Goal: Obtain resource: Download file/media

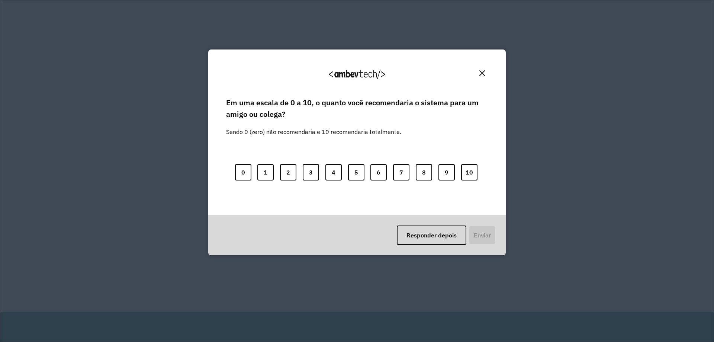
click at [483, 72] on img "Close" at bounding box center [483, 73] width 6 height 6
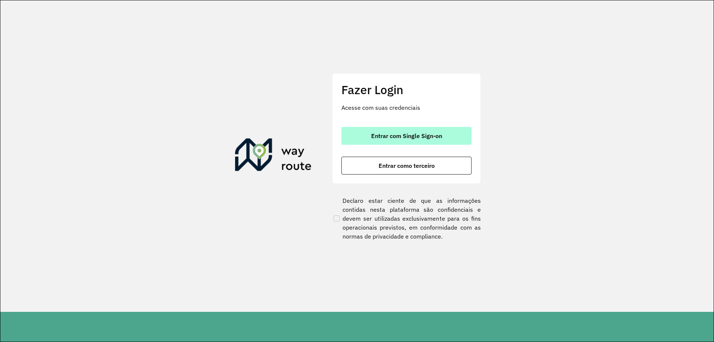
click at [417, 137] on span "Entrar com Single Sign-on" at bounding box center [406, 136] width 71 height 6
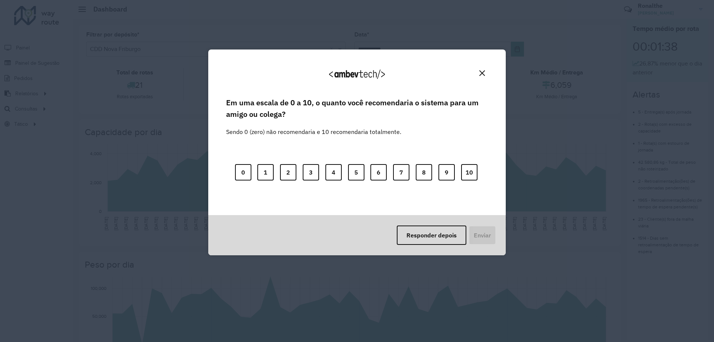
click at [483, 73] on img "Close" at bounding box center [483, 73] width 6 height 6
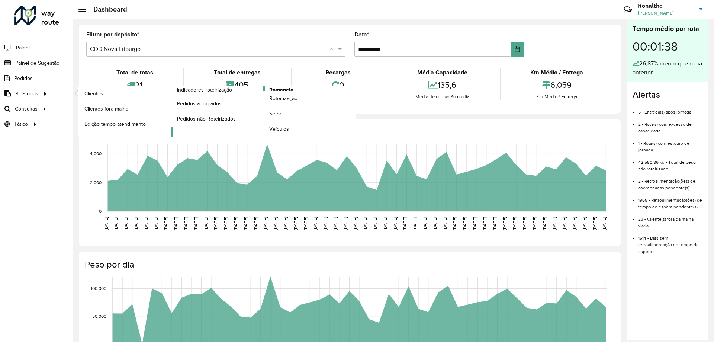
click at [277, 90] on span "Romaneio" at bounding box center [281, 90] width 24 height 8
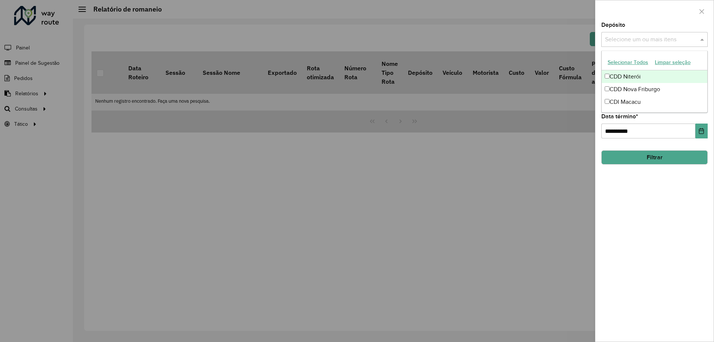
click at [656, 39] on input "text" at bounding box center [651, 39] width 95 height 9
click at [647, 89] on div "CDD Nova Friburgo" at bounding box center [655, 89] width 106 height 13
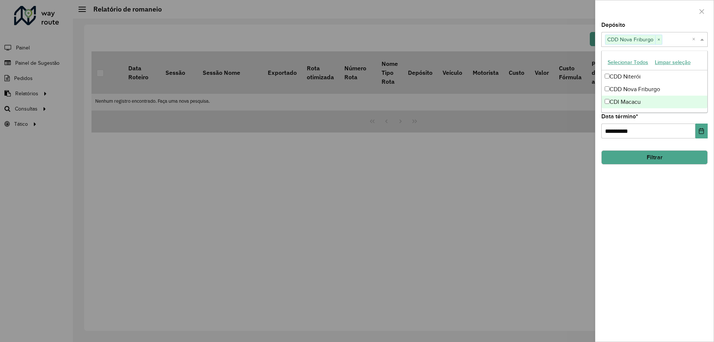
click at [649, 227] on div "**********" at bounding box center [655, 181] width 118 height 319
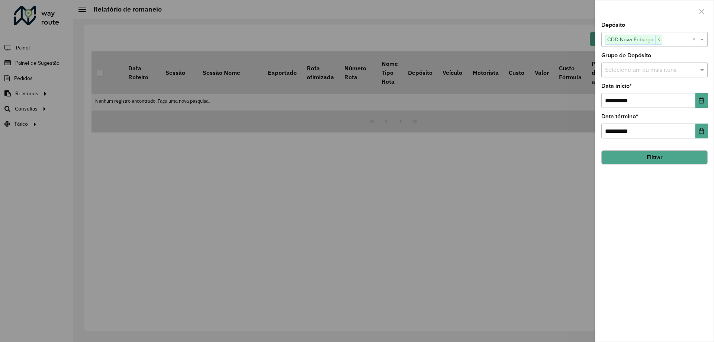
click at [641, 72] on input "text" at bounding box center [651, 70] width 95 height 9
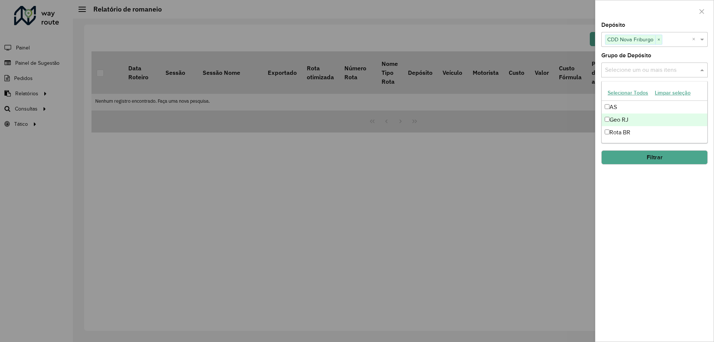
click at [629, 119] on div "Geo RJ" at bounding box center [655, 119] width 106 height 13
click at [645, 249] on div "**********" at bounding box center [655, 181] width 118 height 319
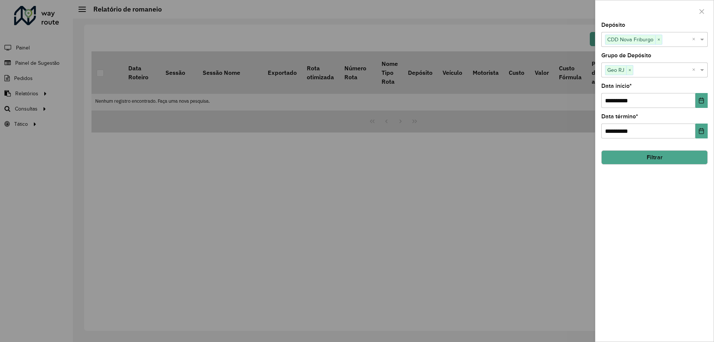
click at [654, 160] on button "Filtrar" at bounding box center [655, 157] width 106 height 14
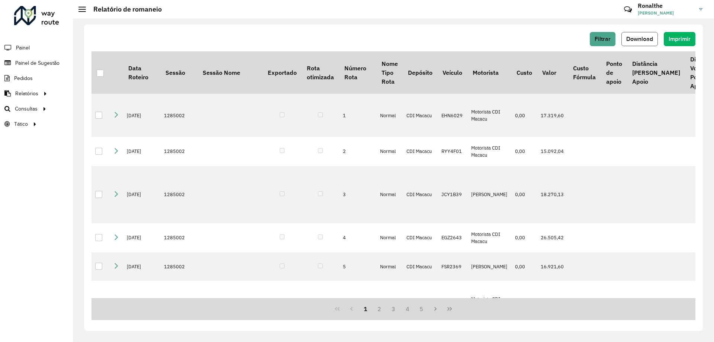
click at [640, 35] on button "Download" at bounding box center [640, 39] width 36 height 14
